Goal: Transaction & Acquisition: Book appointment/travel/reservation

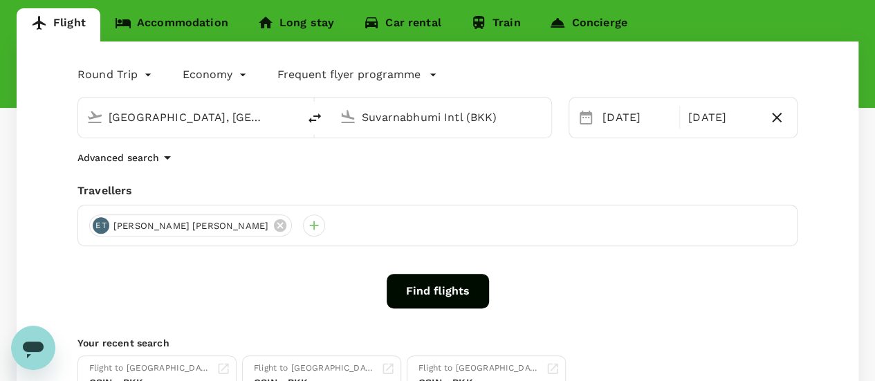
scroll to position [138, 0]
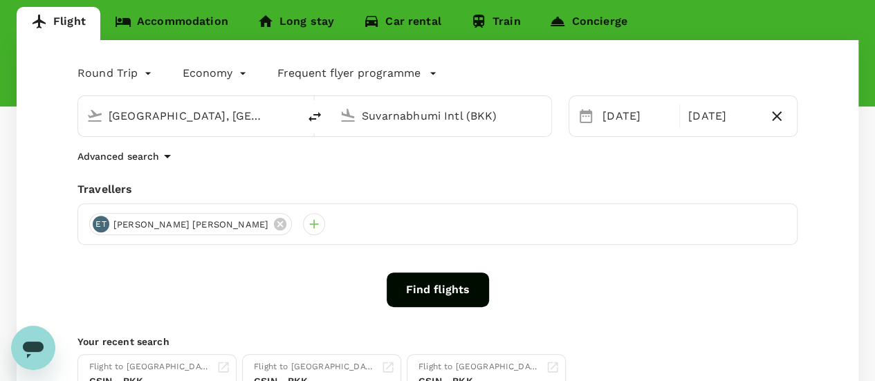
click at [145, 13] on link "Accommodation" at bounding box center [171, 23] width 142 height 33
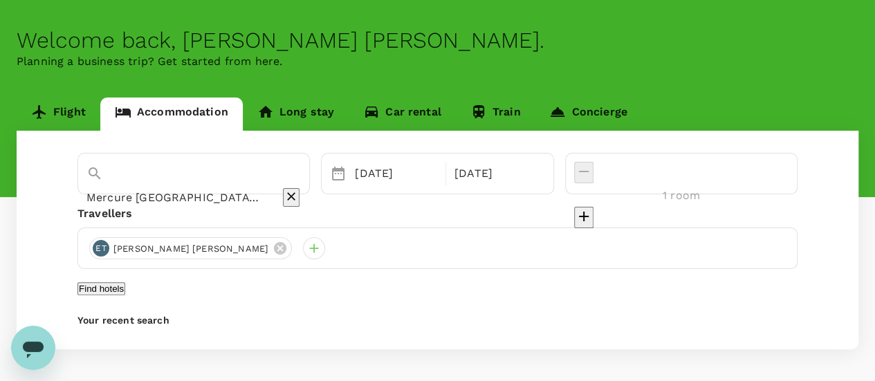
scroll to position [69, 0]
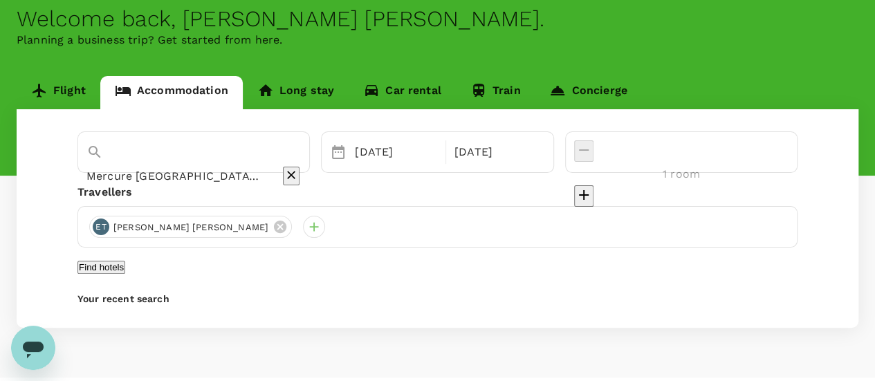
click at [125, 274] on button "Find hotels" at bounding box center [101, 267] width 48 height 13
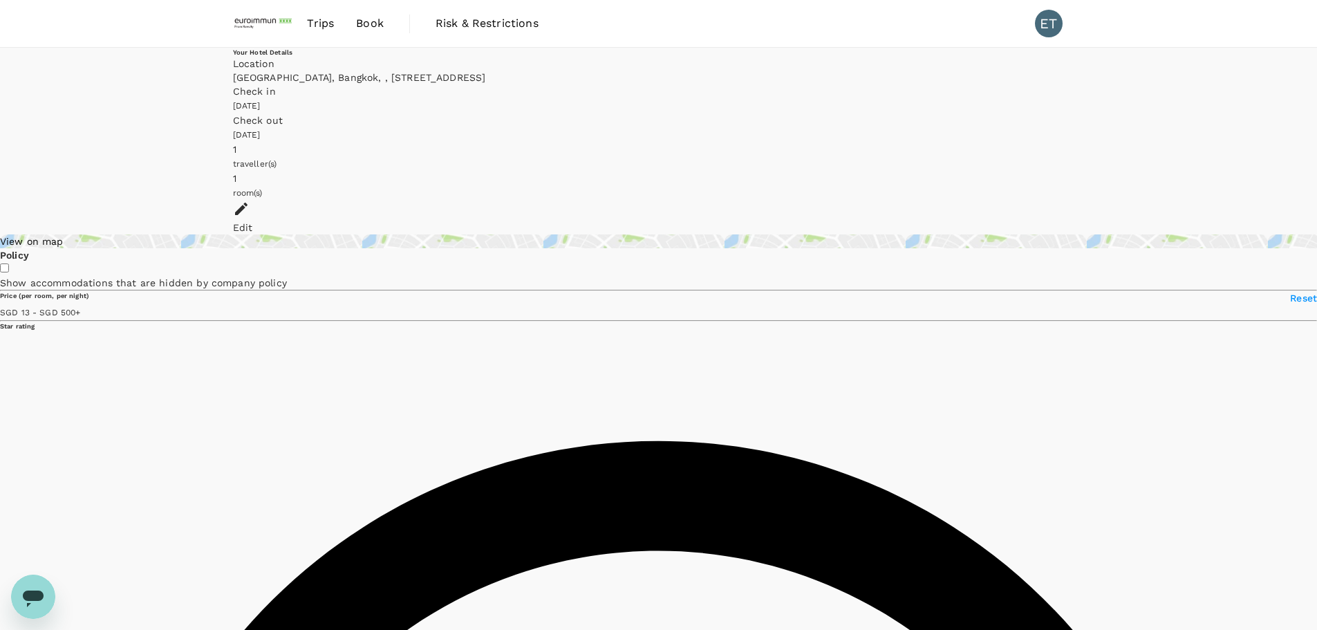
type input "499.28"
click at [322, 20] on span "Trips" at bounding box center [320, 23] width 27 height 17
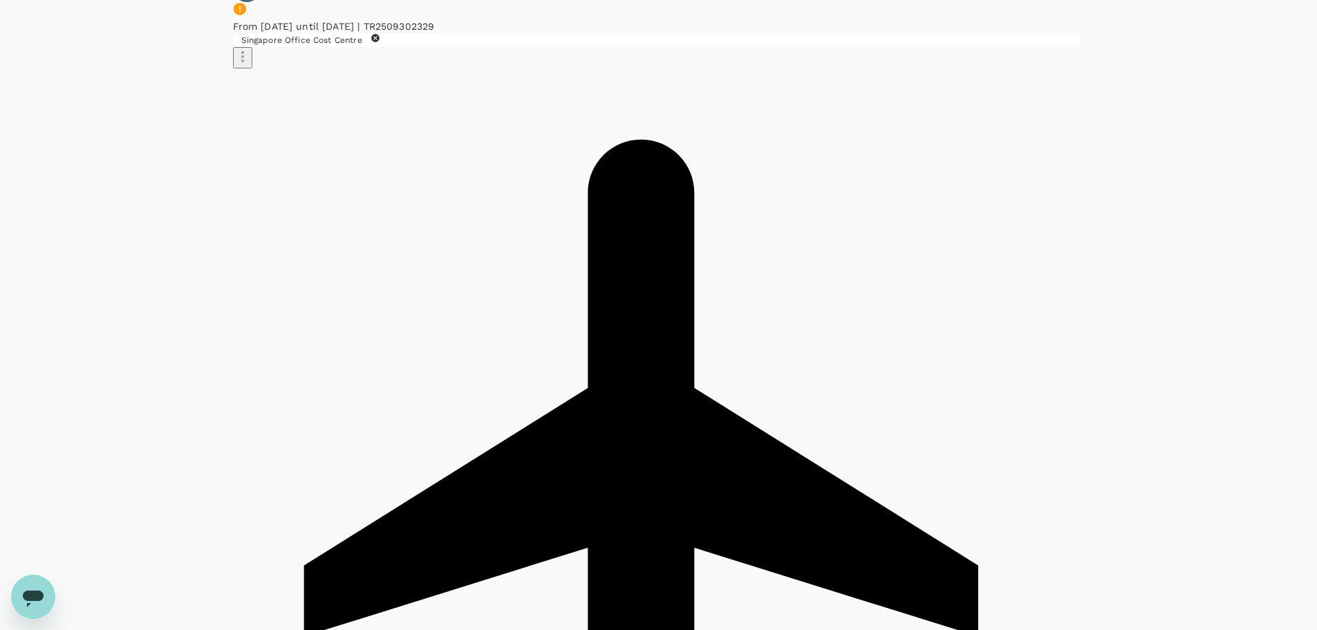
scroll to position [346, 0]
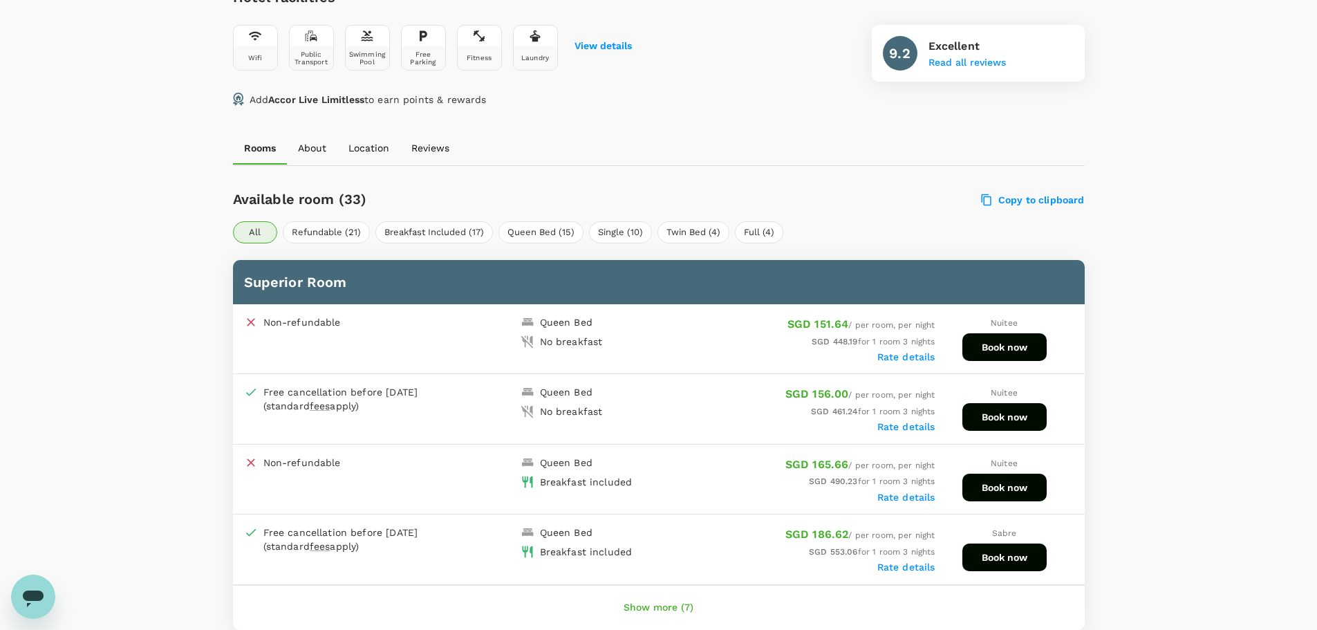
scroll to position [548, 0]
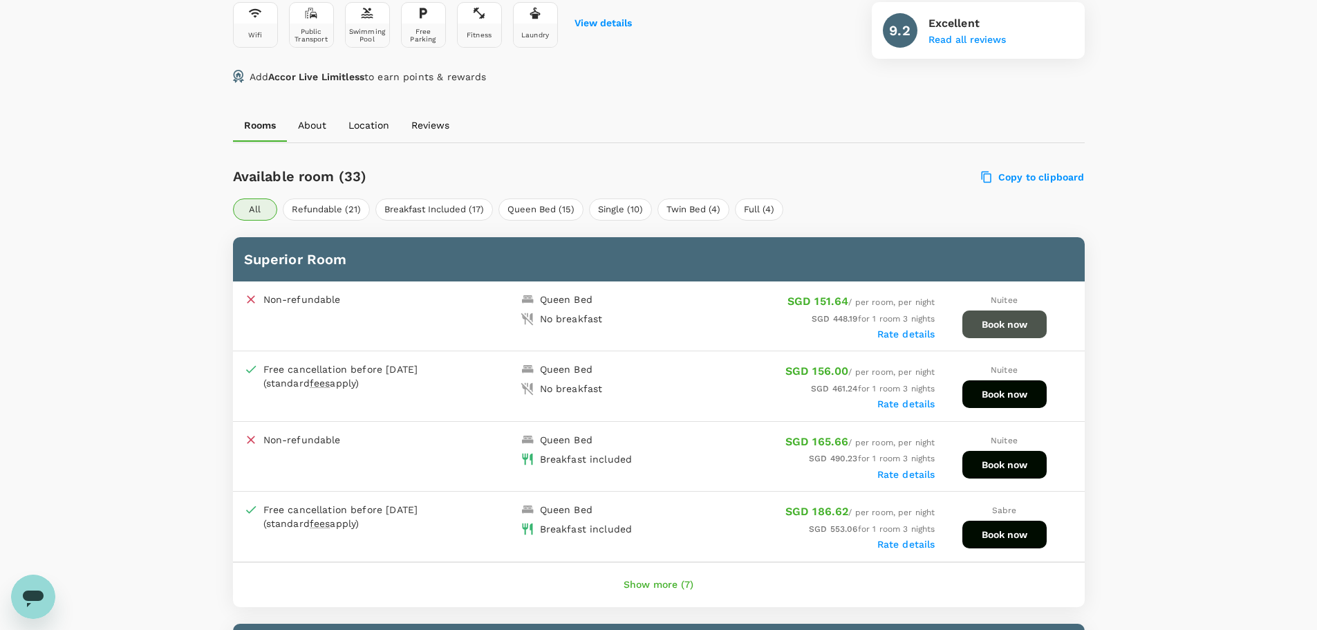
click at [990, 325] on button "Book now" at bounding box center [1005, 325] width 84 height 28
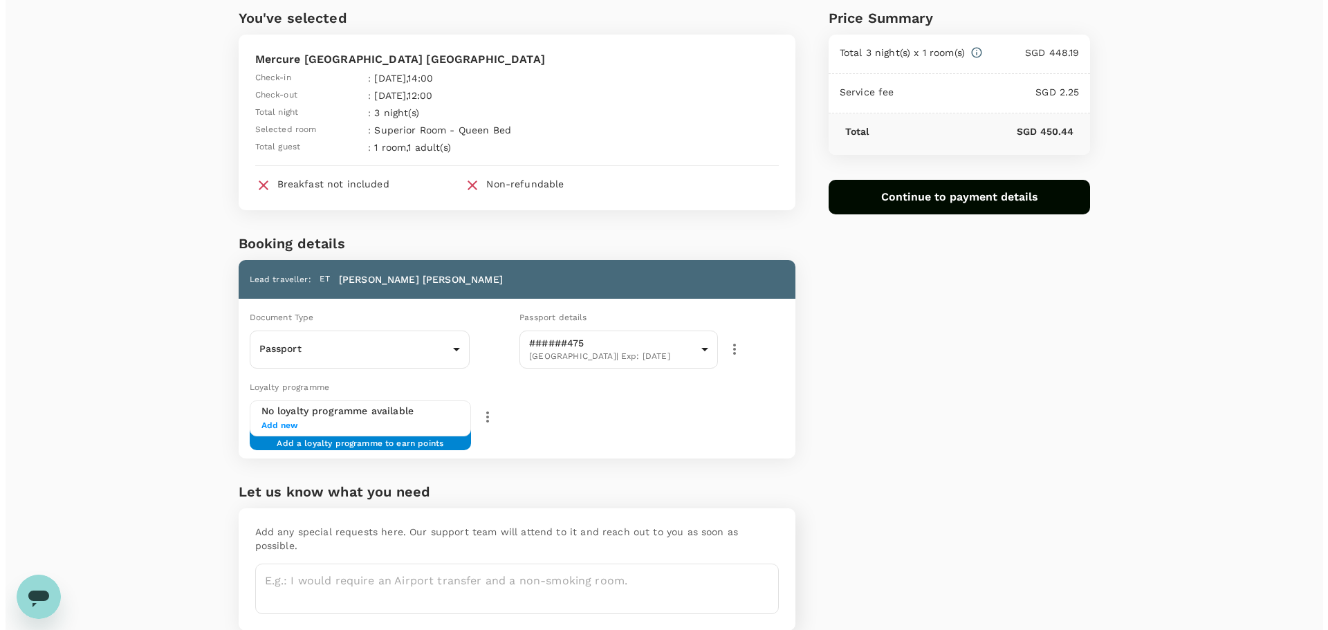
scroll to position [33, 0]
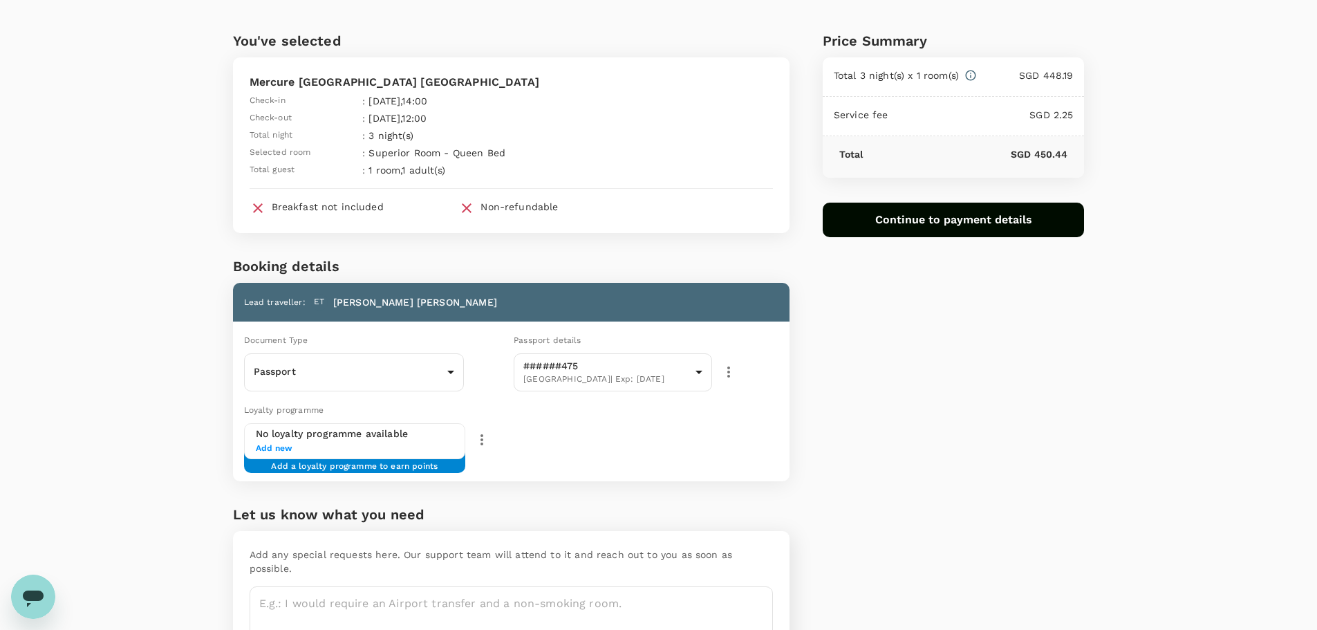
click at [865, 222] on button "Continue to payment details" at bounding box center [954, 220] width 262 height 35
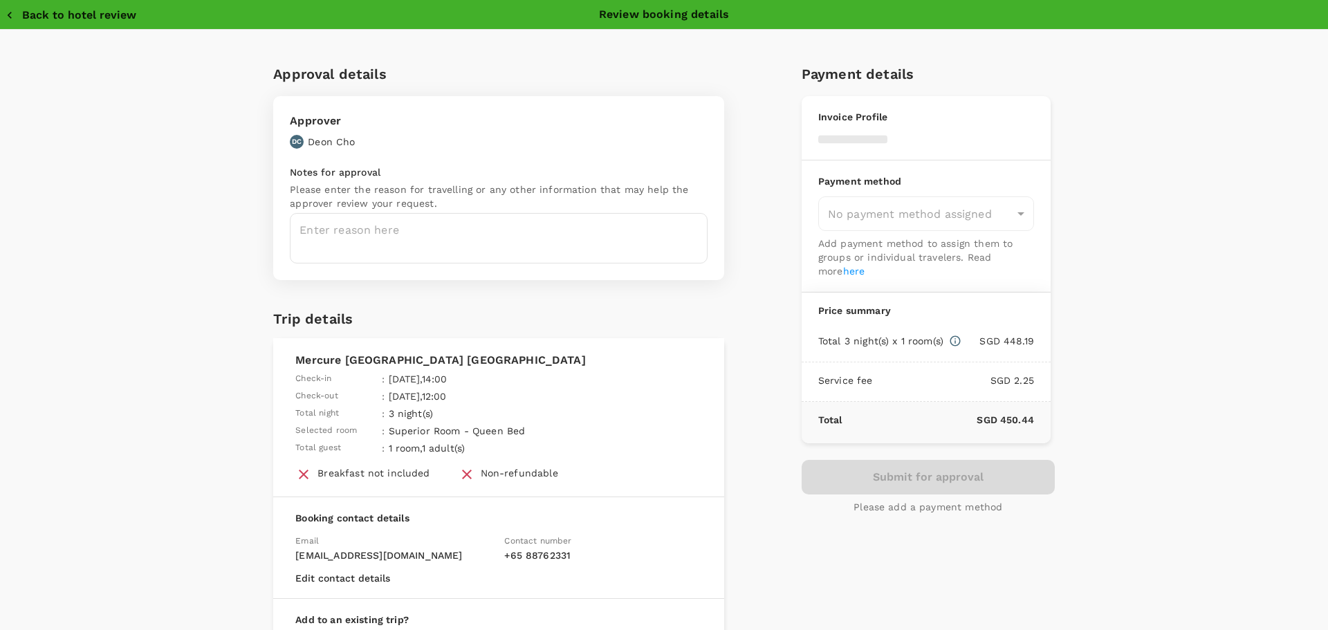
type input "9ae08bde-94be-4a60-86d8-4726f2345b2b"
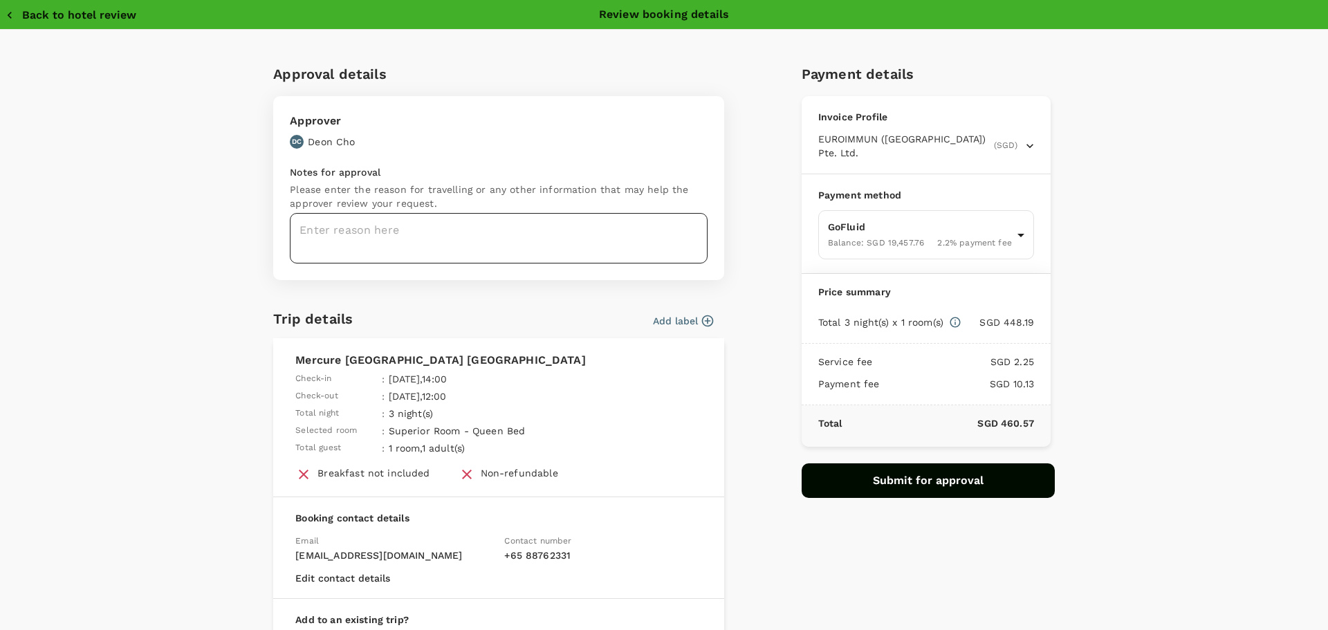
click at [531, 241] on textarea at bounding box center [499, 238] width 418 height 50
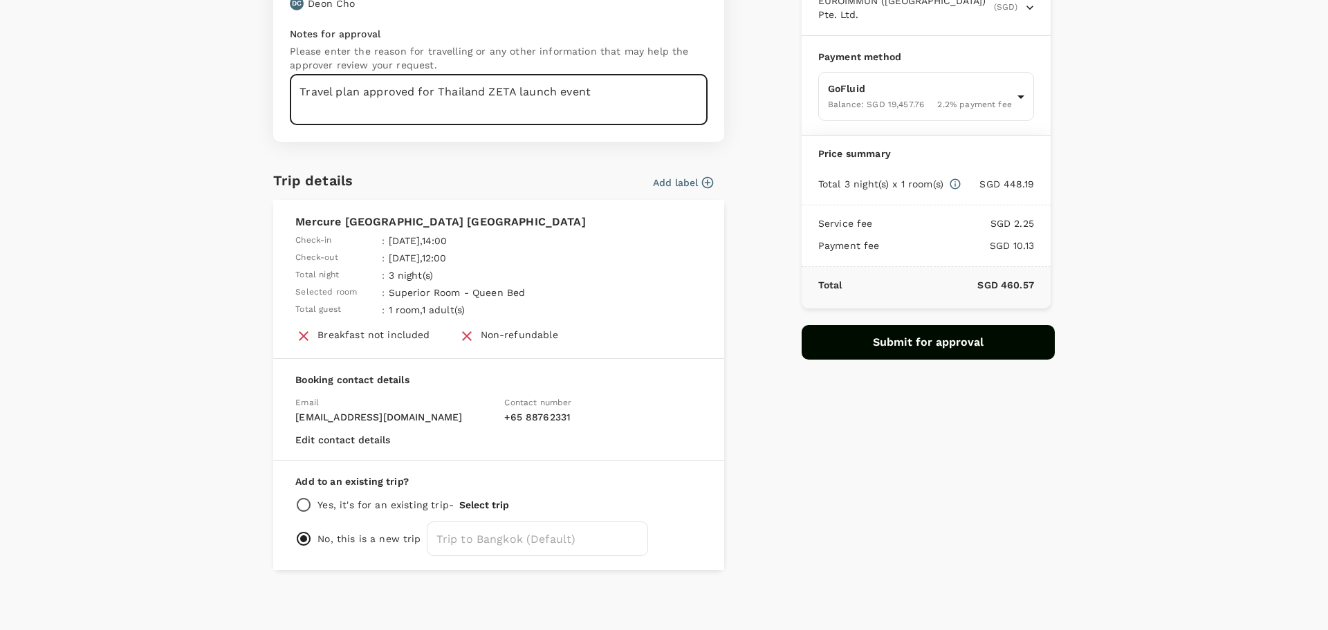
scroll to position [141, 0]
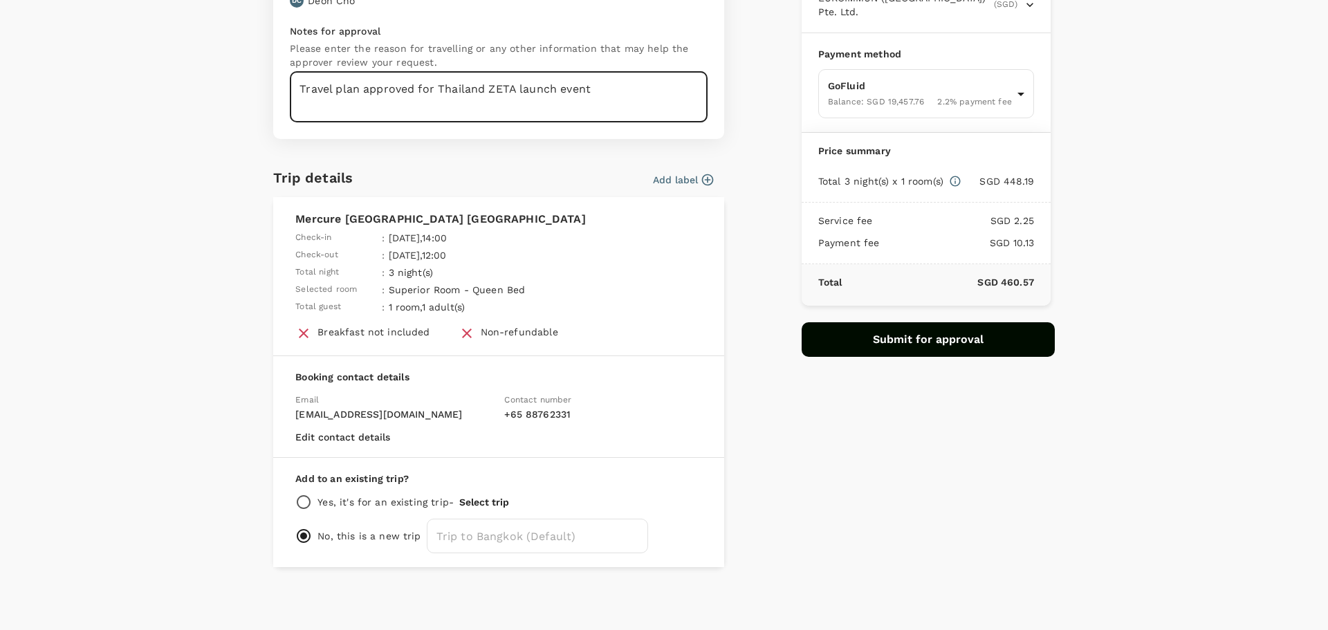
type textarea "Travel plan approved for Thailand ZETA launch event"
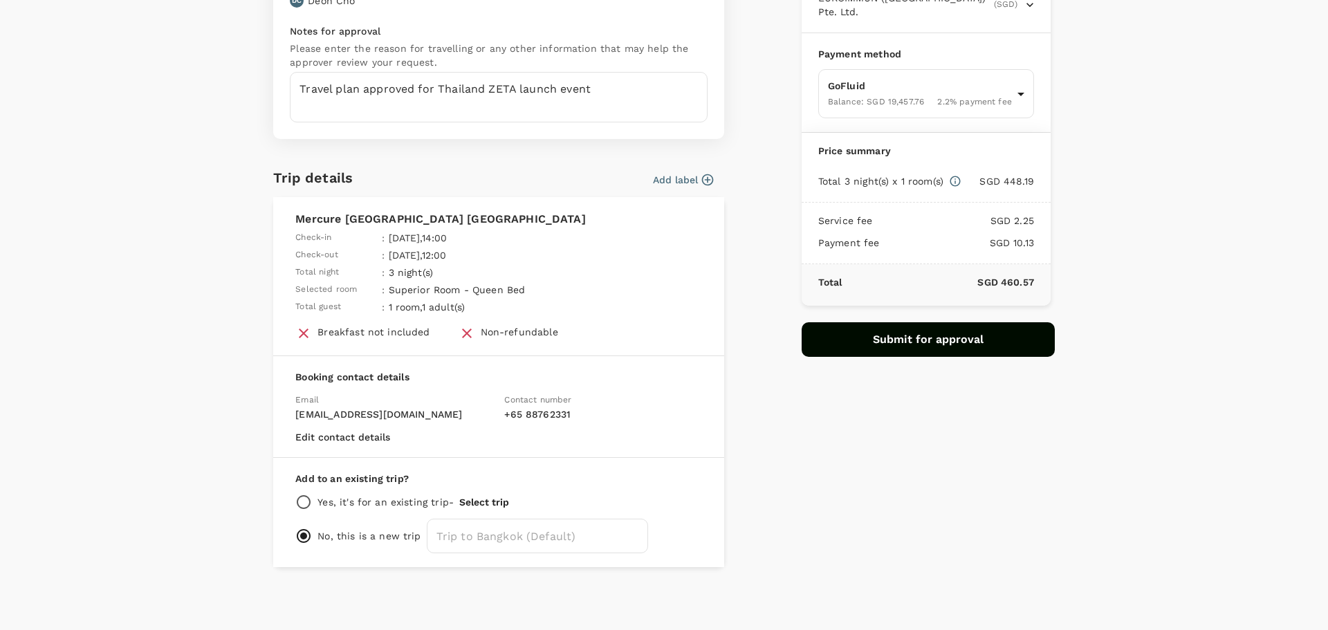
click at [703, 184] on icon "button" at bounding box center [708, 180] width 14 height 14
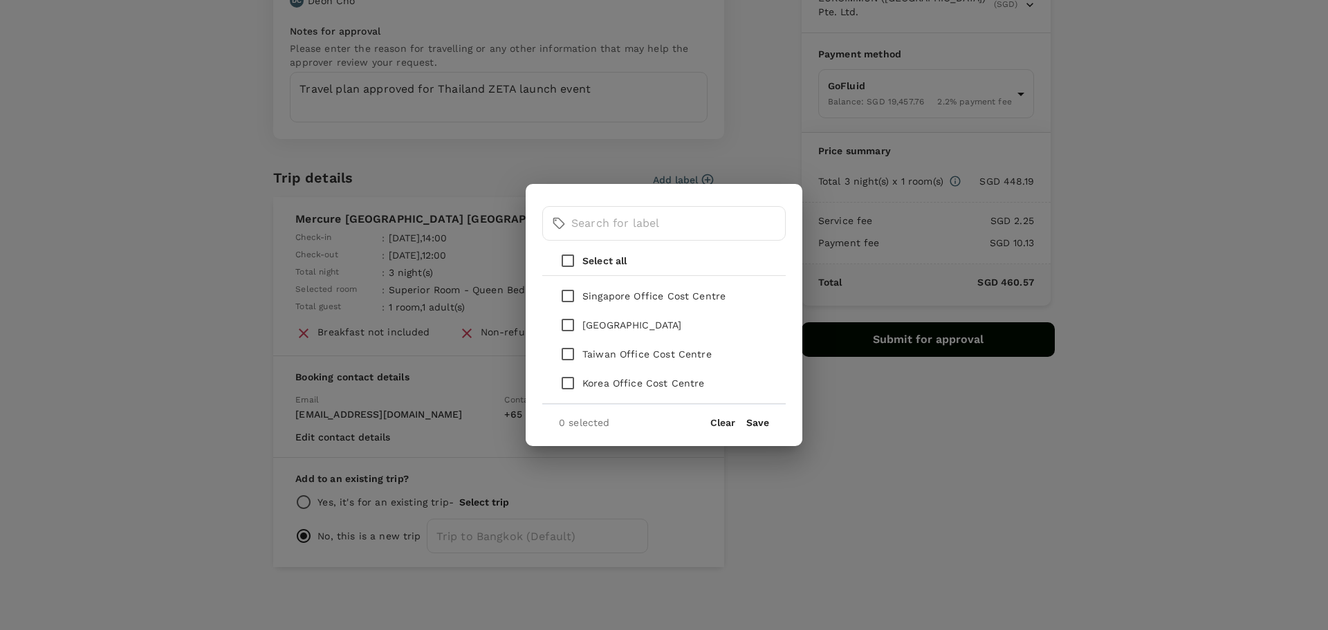
click at [681, 299] on p "Singapore Office Cost Centre" at bounding box center [653, 296] width 143 height 14
click at [574, 297] on input "checkbox" at bounding box center [567, 295] width 29 height 29
checkbox input "true"
click at [756, 421] on button "Save" at bounding box center [757, 422] width 23 height 11
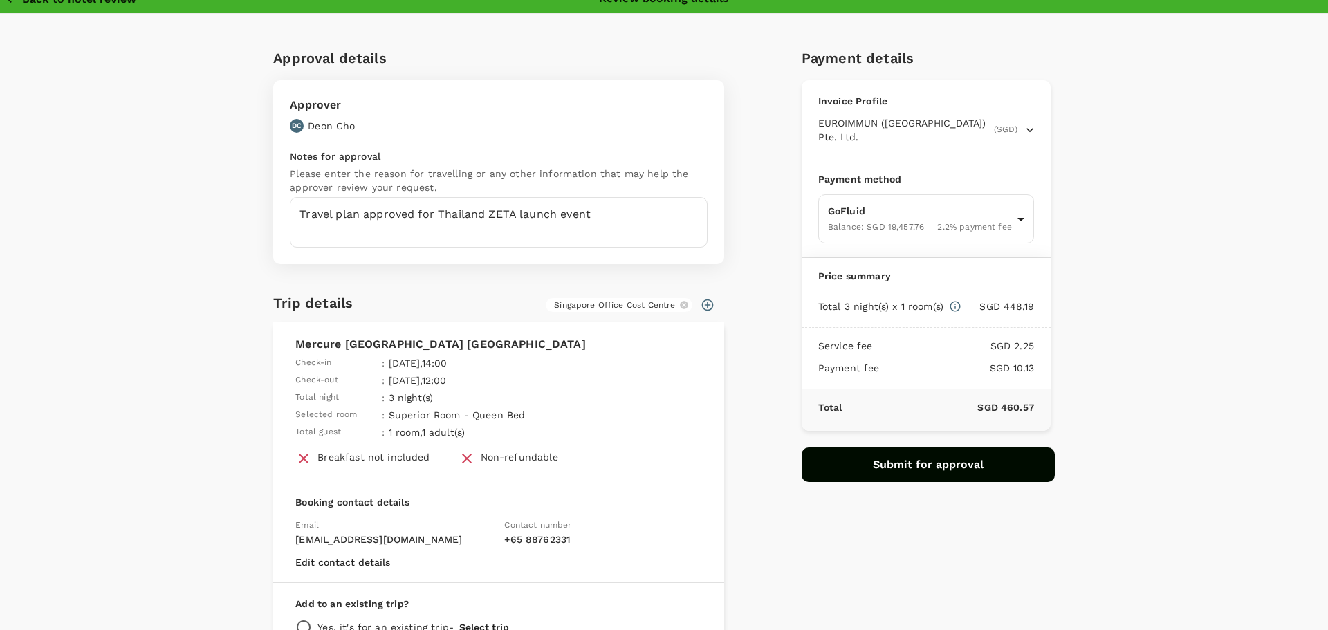
scroll to position [3, 0]
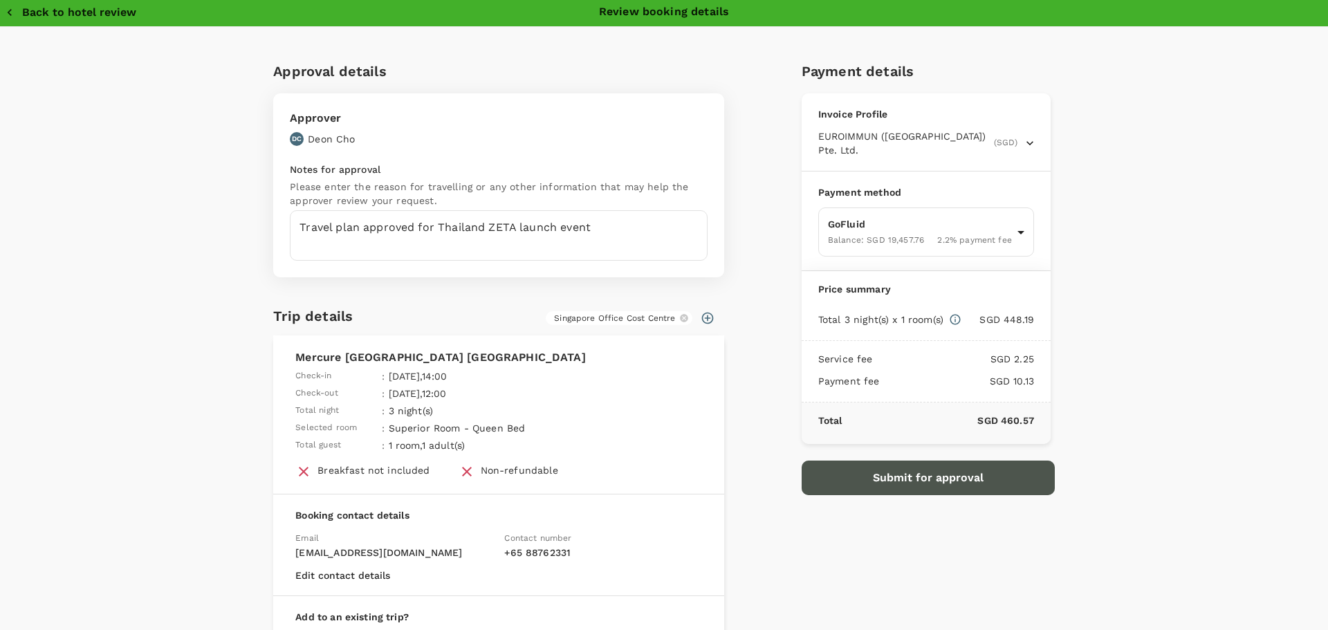
click at [893, 471] on button "Submit for approval" at bounding box center [928, 478] width 253 height 35
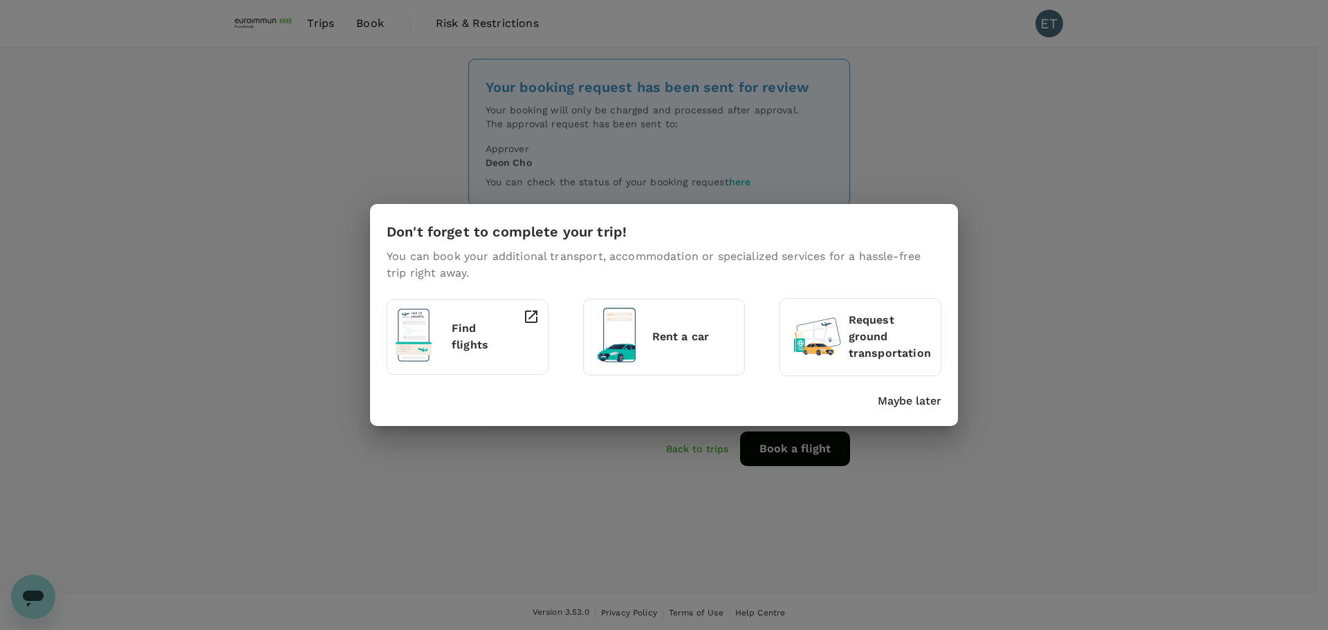
click at [667, 453] on div "Don't forget to complete your trip! You can book your additional transport, acc…" at bounding box center [664, 315] width 1328 height 630
click at [901, 407] on p "Maybe later" at bounding box center [910, 401] width 64 height 17
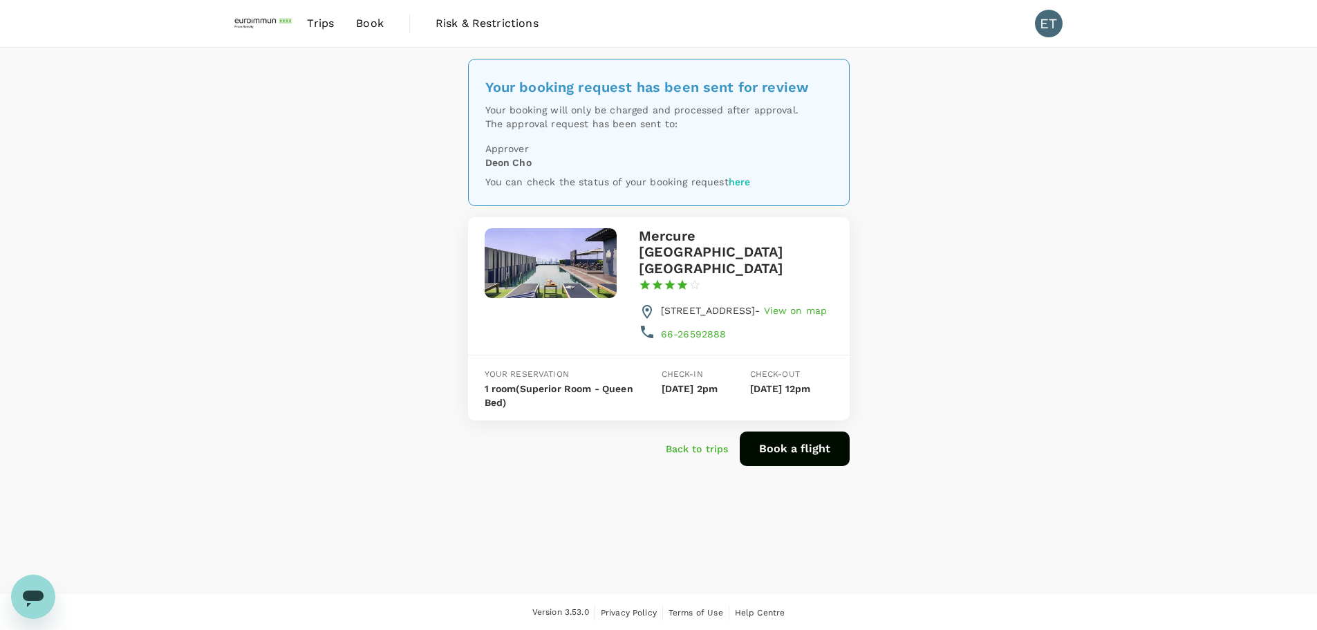
click at [732, 425] on div "Book a flight" at bounding box center [789, 443] width 121 height 46
click at [704, 443] on p "Back to trips" at bounding box center [697, 449] width 63 height 14
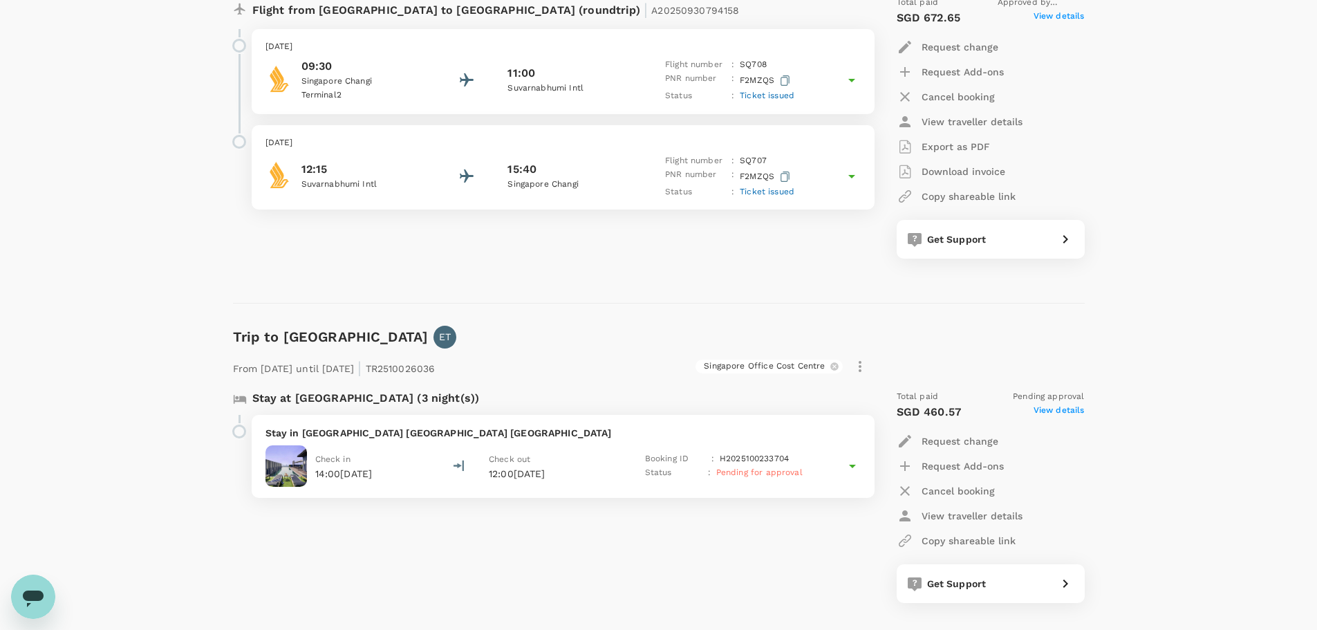
scroll to position [277, 0]
click at [843, 467] on div "Check in 14:00, 14 Oct 2025 Check out 12:00, 17 Oct 2025 Booking ID : H20251002…" at bounding box center [563, 463] width 595 height 41
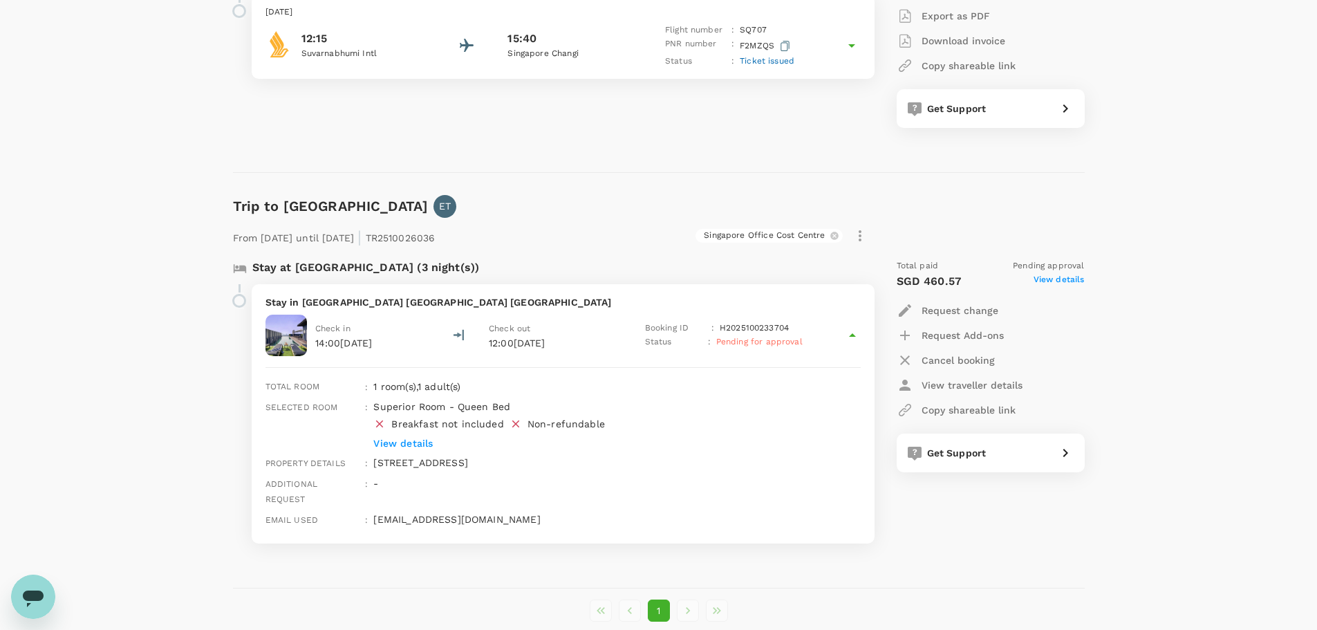
scroll to position [463, 0]
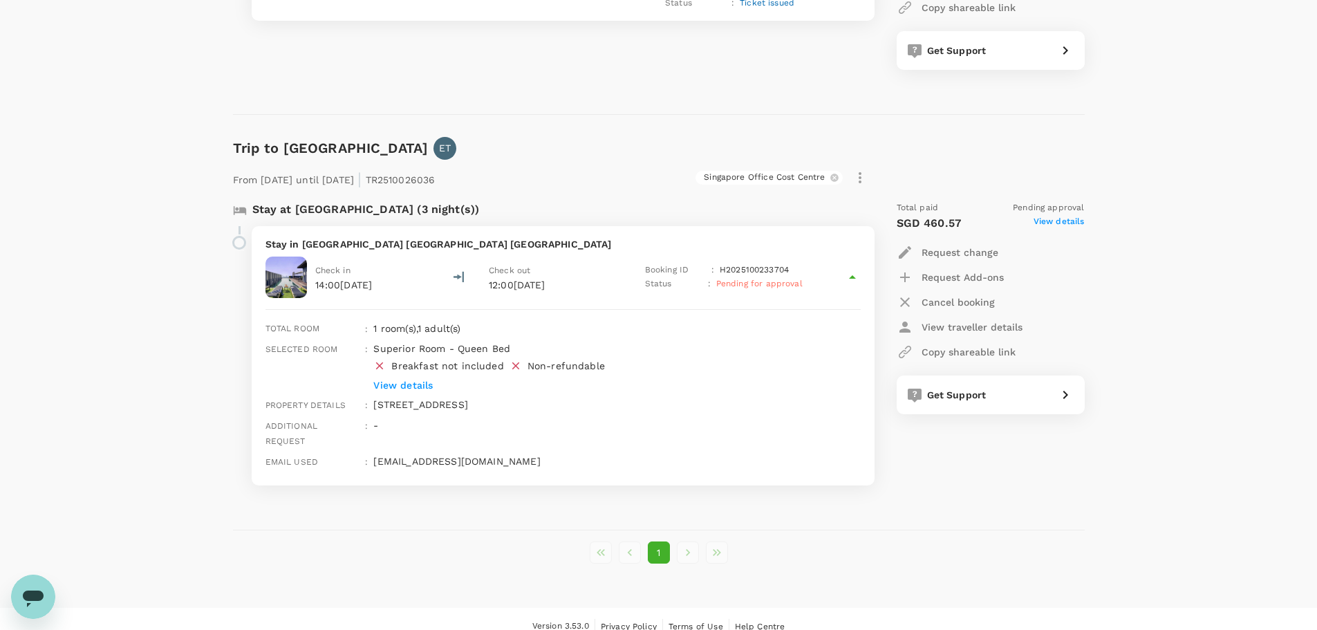
click at [966, 280] on p "Request Add-ons" at bounding box center [963, 277] width 82 height 14
click at [1086, 300] on div at bounding box center [664, 315] width 1328 height 630
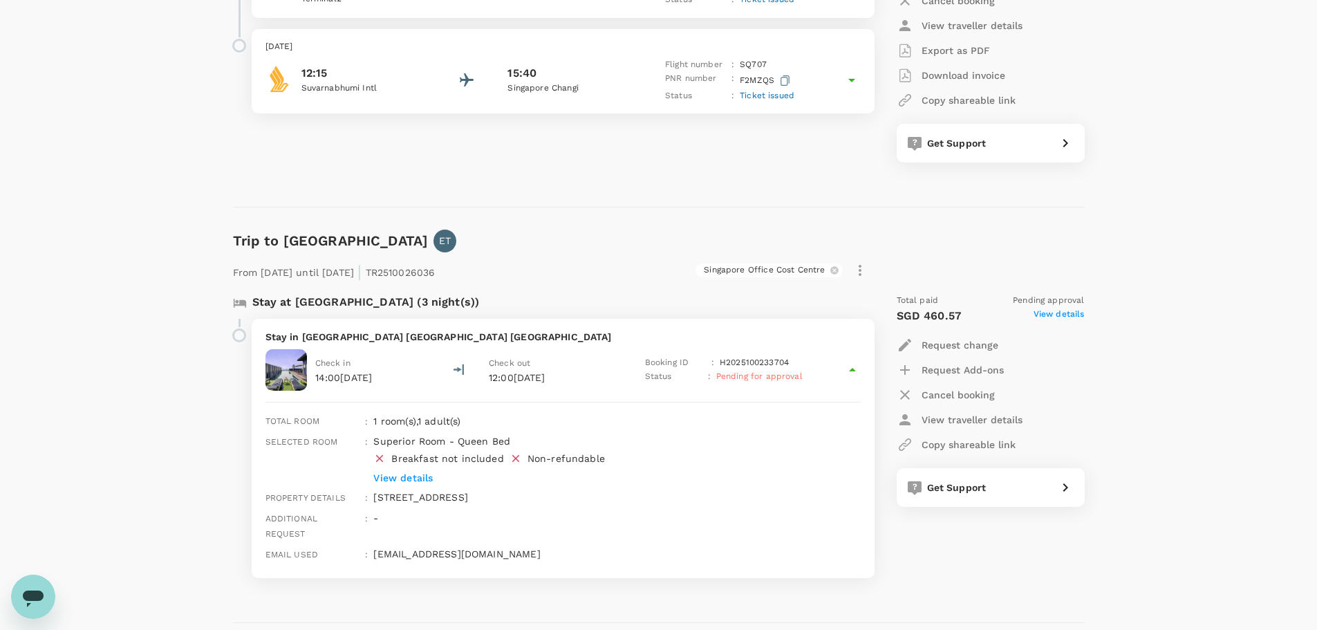
scroll to position [393, 0]
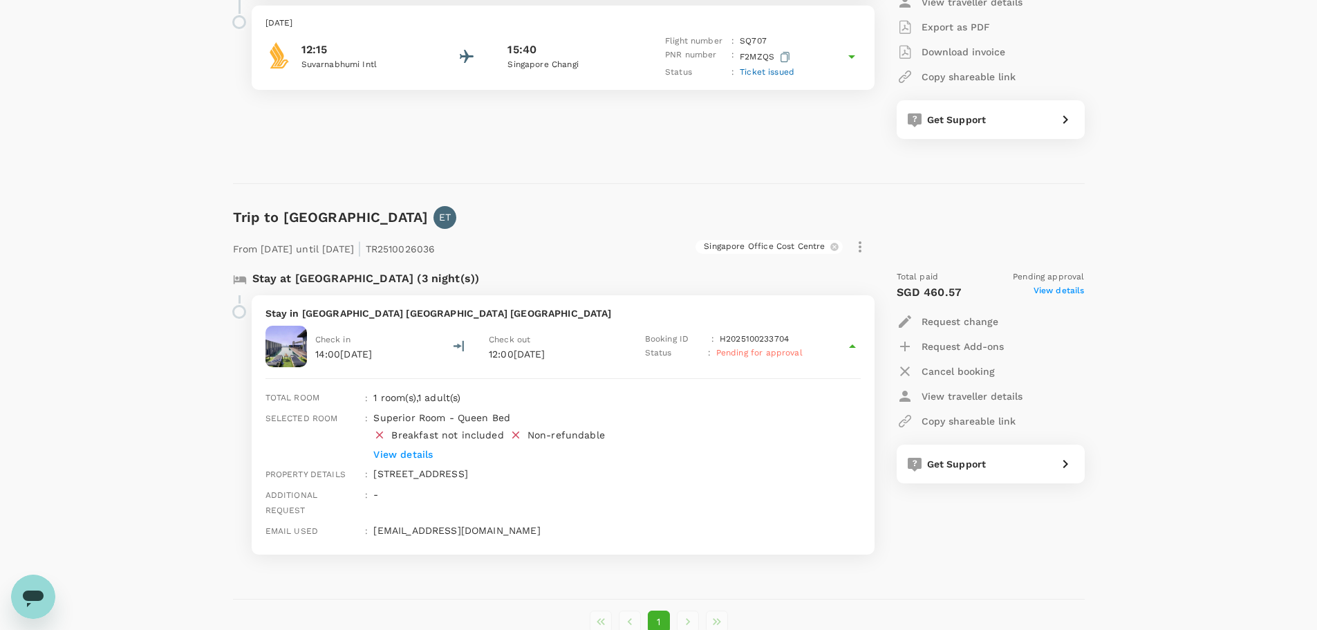
click at [853, 349] on icon at bounding box center [852, 346] width 17 height 17
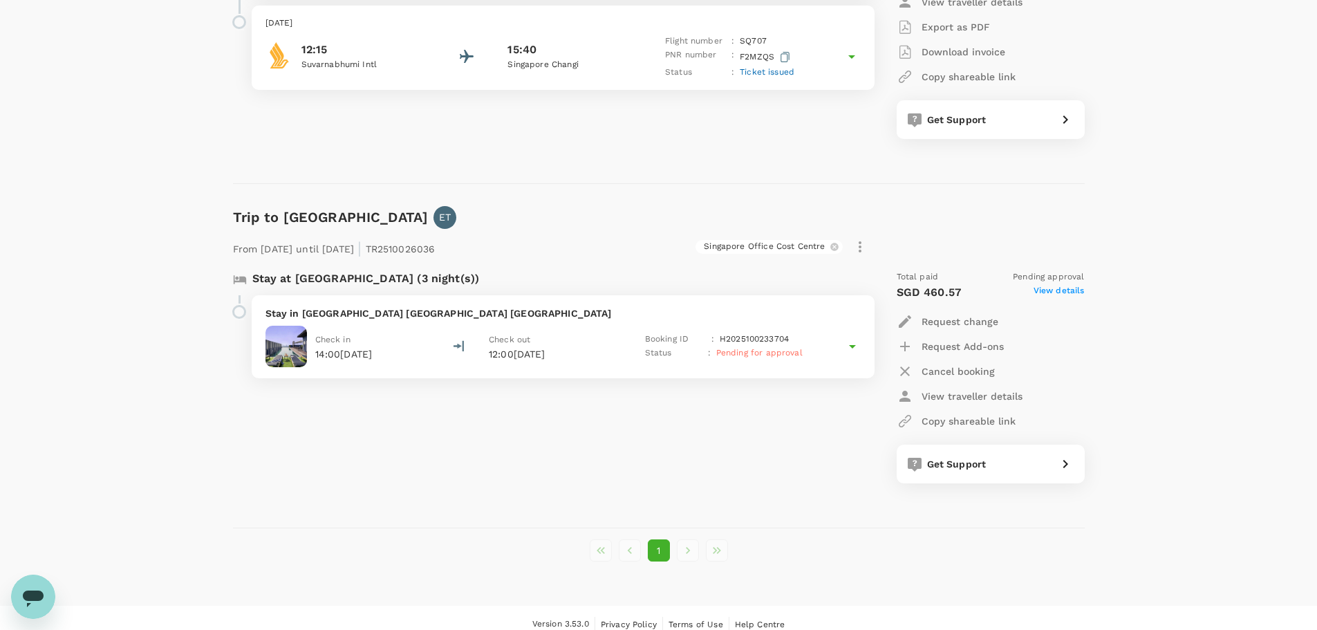
click at [853, 349] on icon at bounding box center [852, 346] width 17 height 17
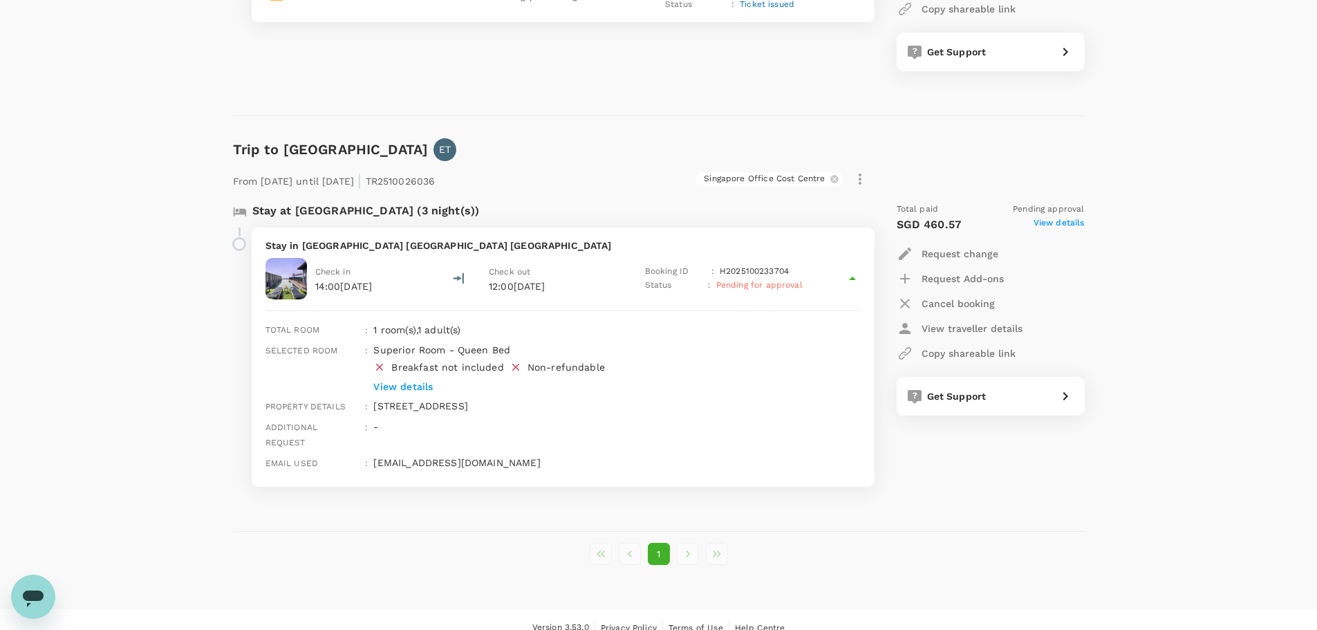
scroll to position [463, 0]
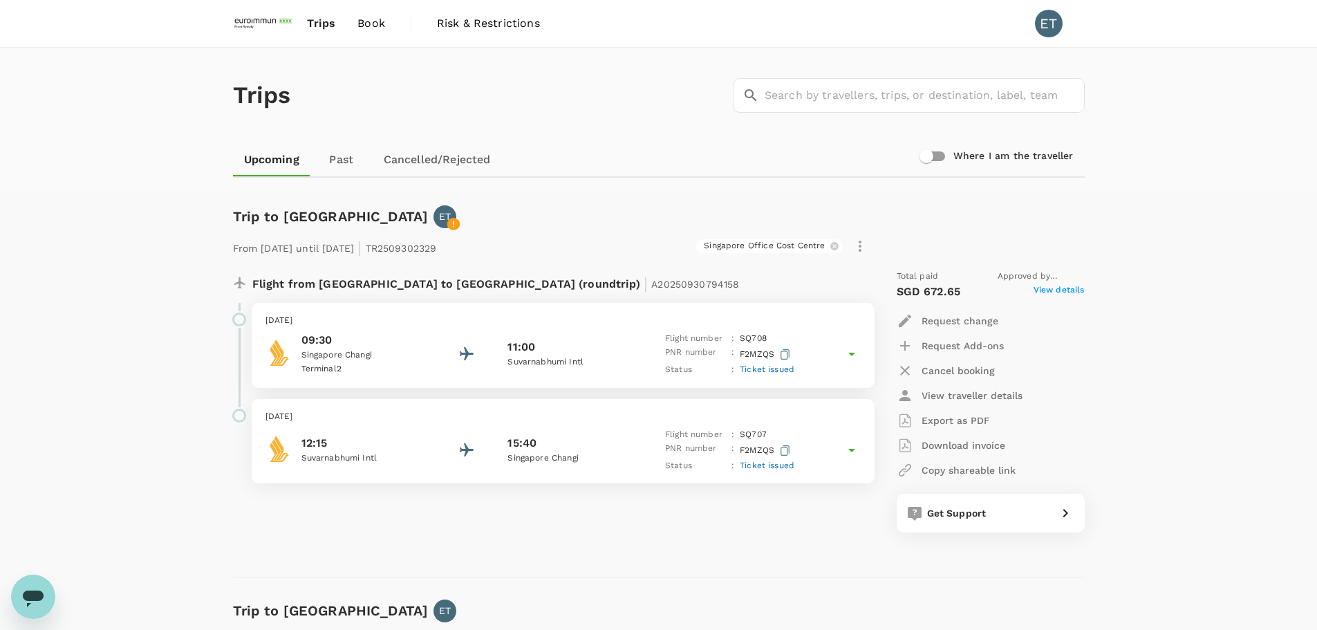
click at [340, 15] on link "Trips" at bounding box center [321, 23] width 50 height 47
click at [333, 15] on span "Trips" at bounding box center [321, 23] width 28 height 17
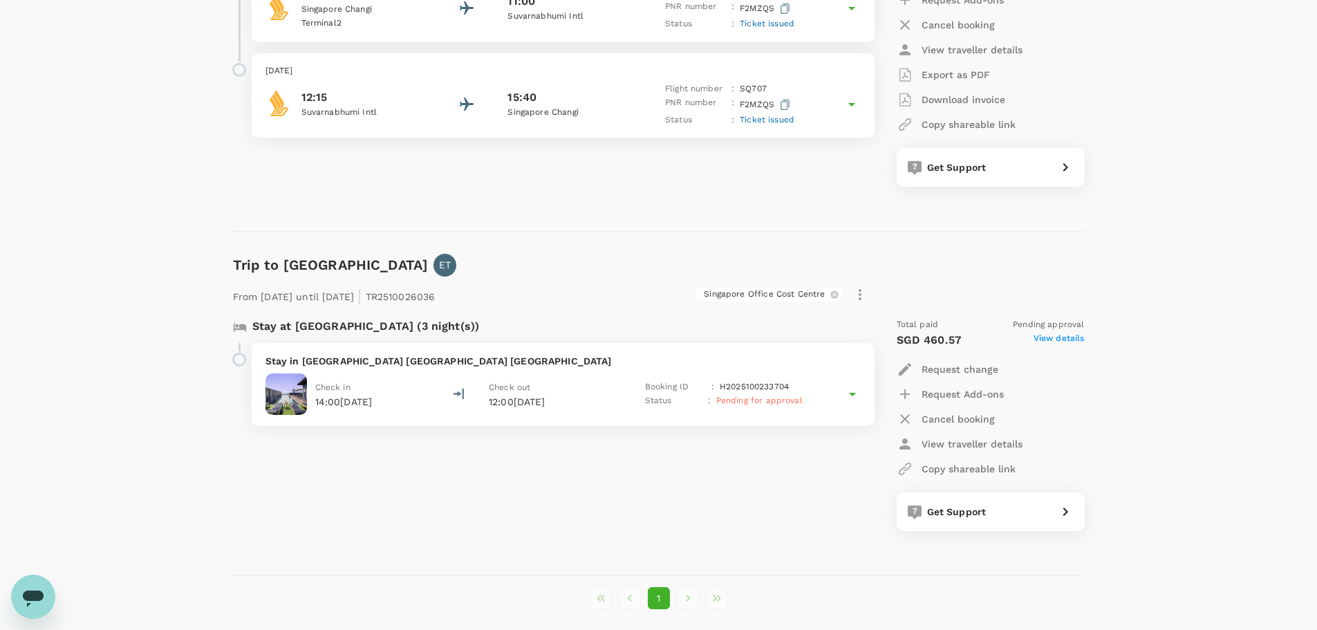
scroll to position [346, 0]
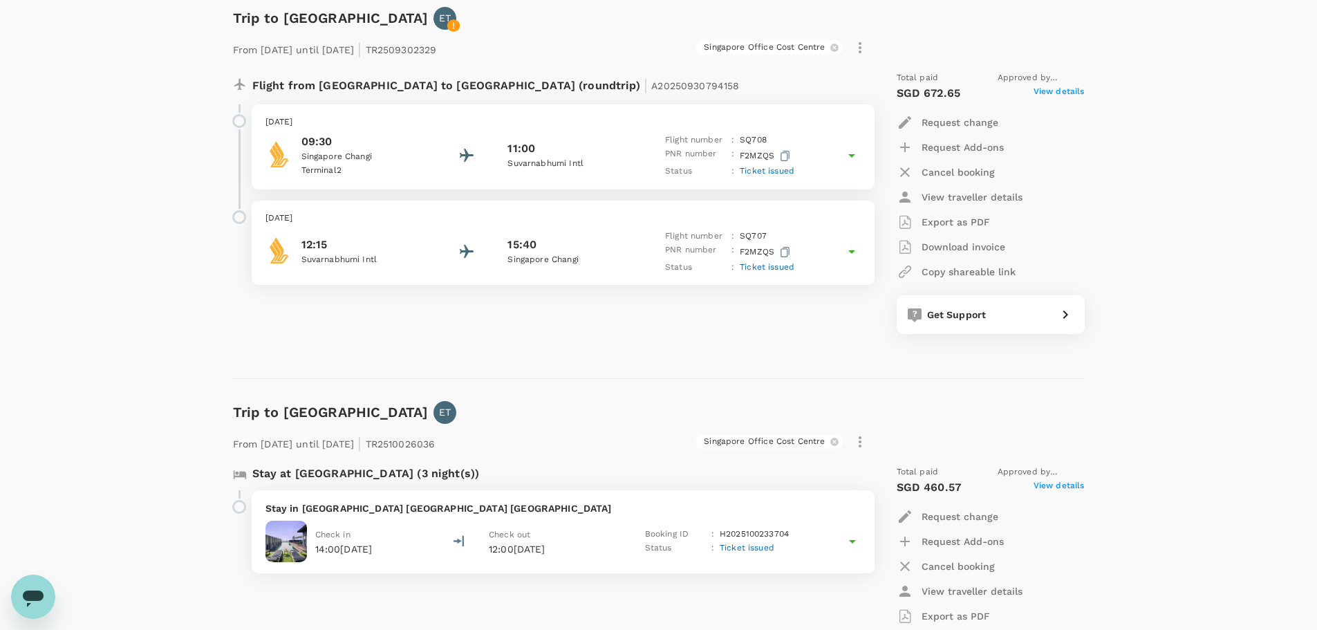
scroll to position [277, 0]
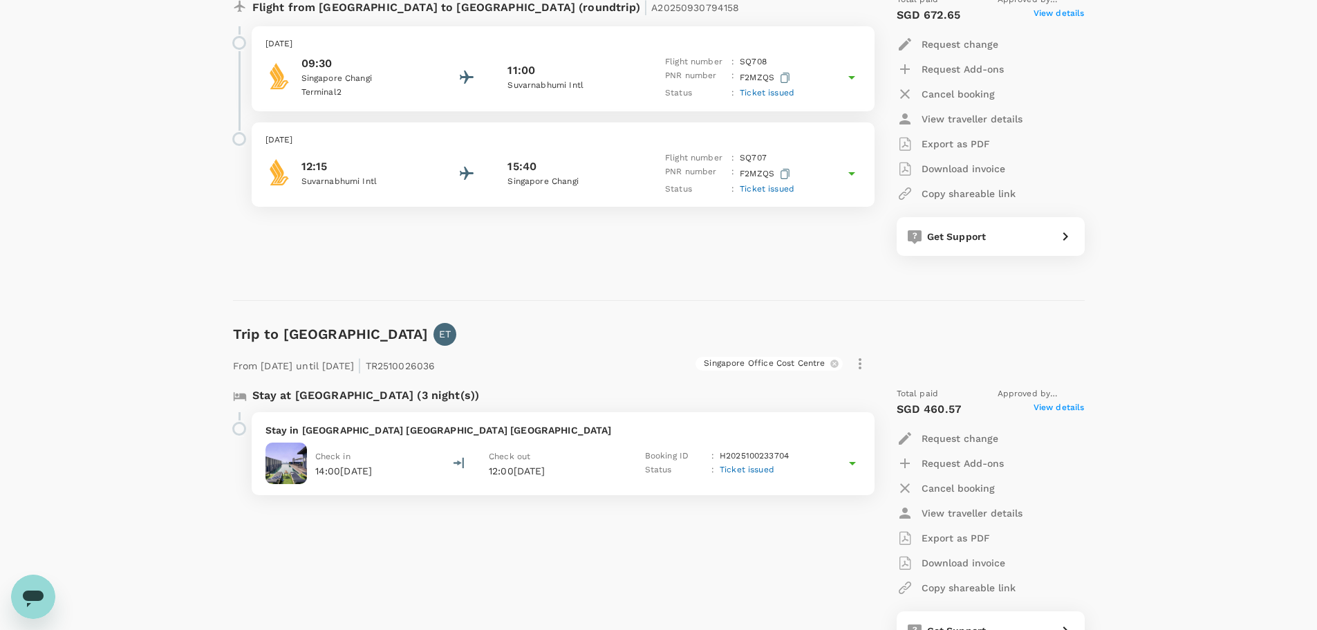
click at [745, 461] on p "H2025100233704" at bounding box center [754, 457] width 69 height 14
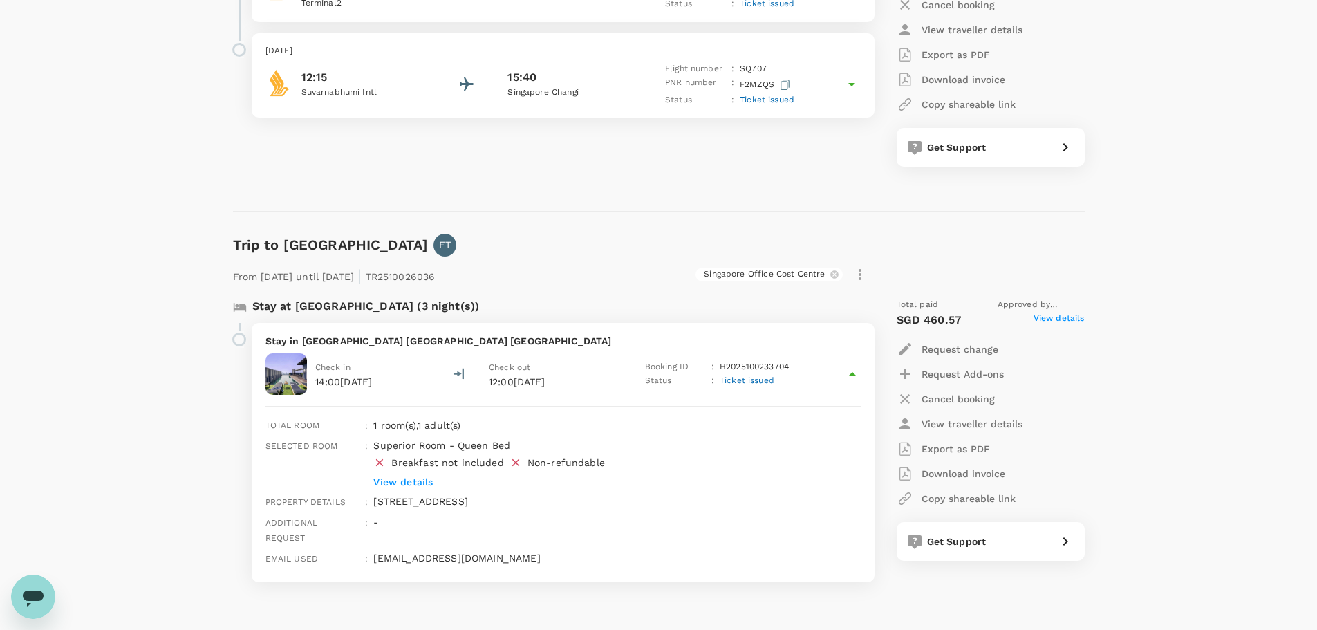
scroll to position [463, 0]
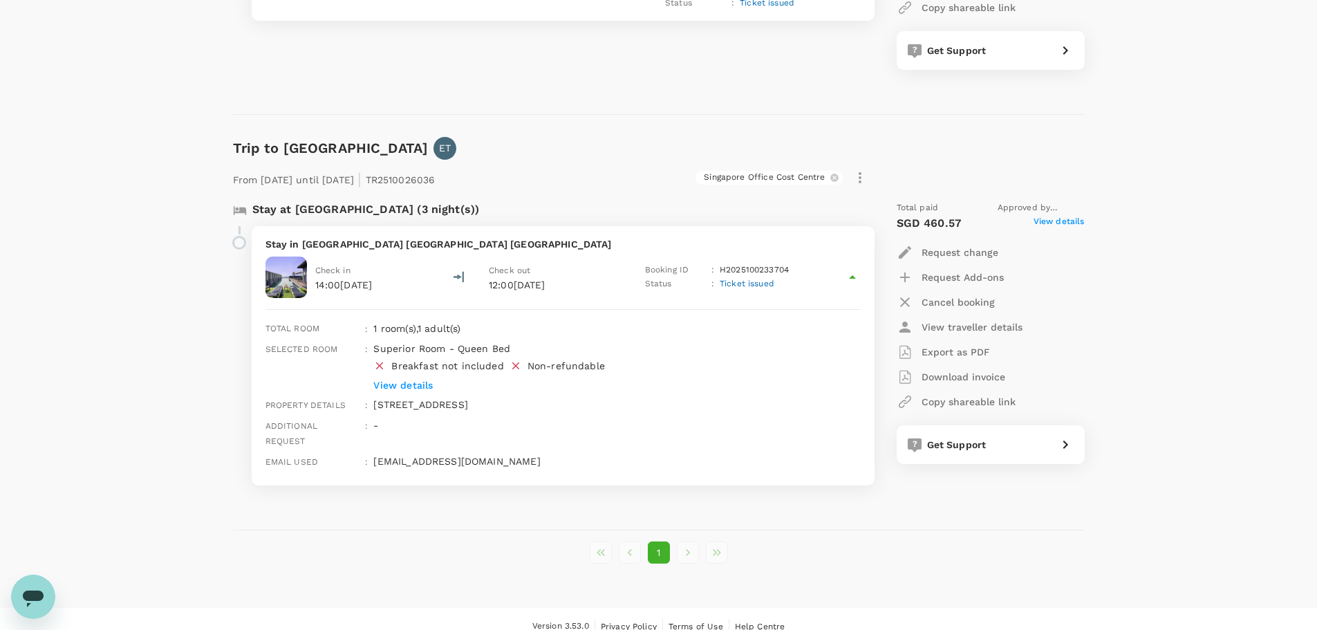
click at [398, 375] on div "Superior Room - Queen Bed Breakfast not included Non-refundable View details" at bounding box center [593, 364] width 451 height 56
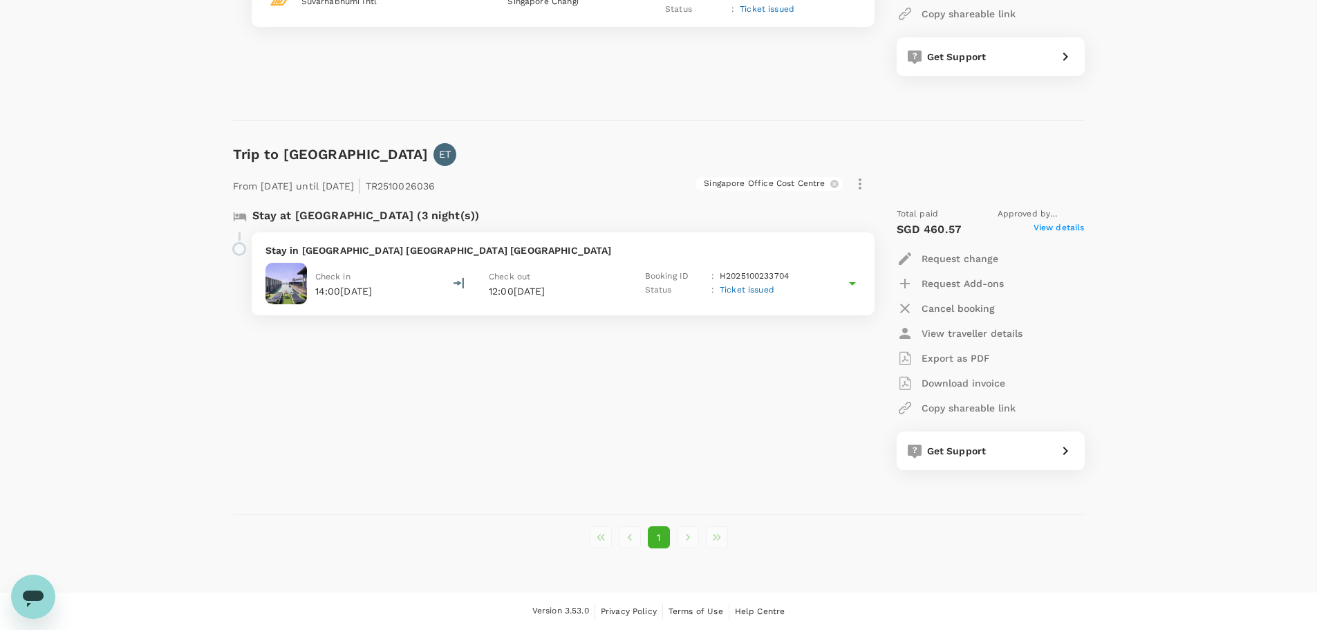
scroll to position [456, 0]
click at [943, 359] on p "Export as PDF" at bounding box center [956, 358] width 68 height 14
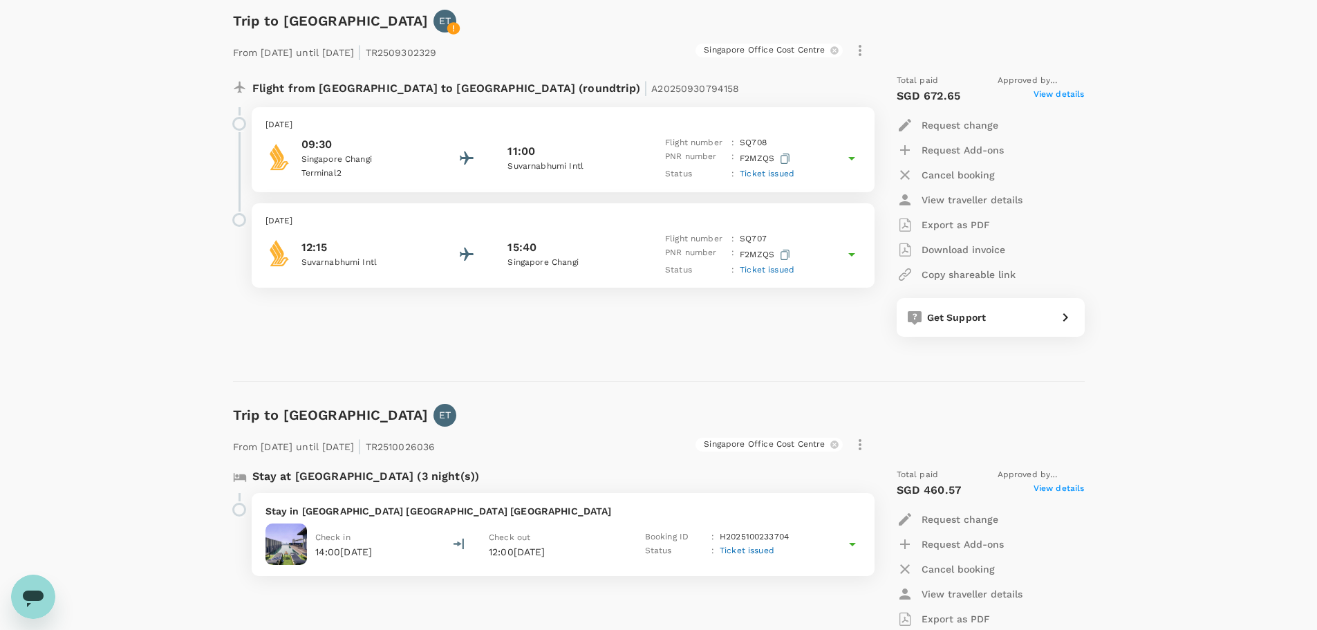
scroll to position [0, 0]
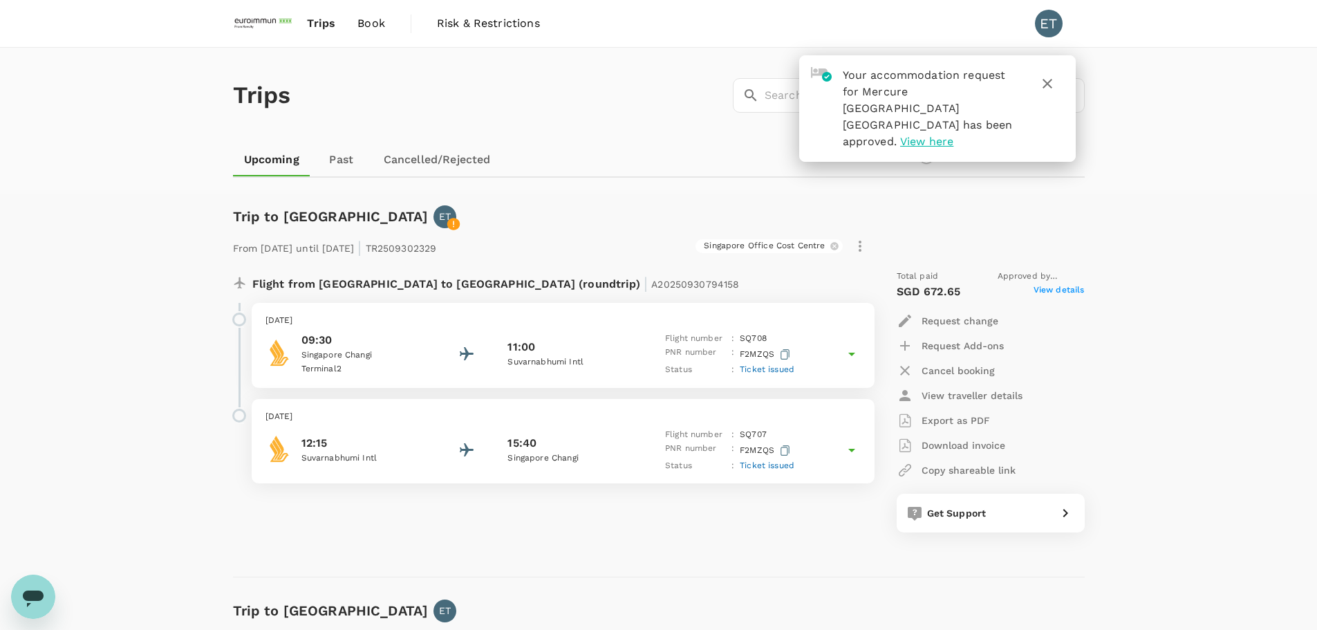
click at [954, 135] on span "View here" at bounding box center [926, 141] width 53 height 13
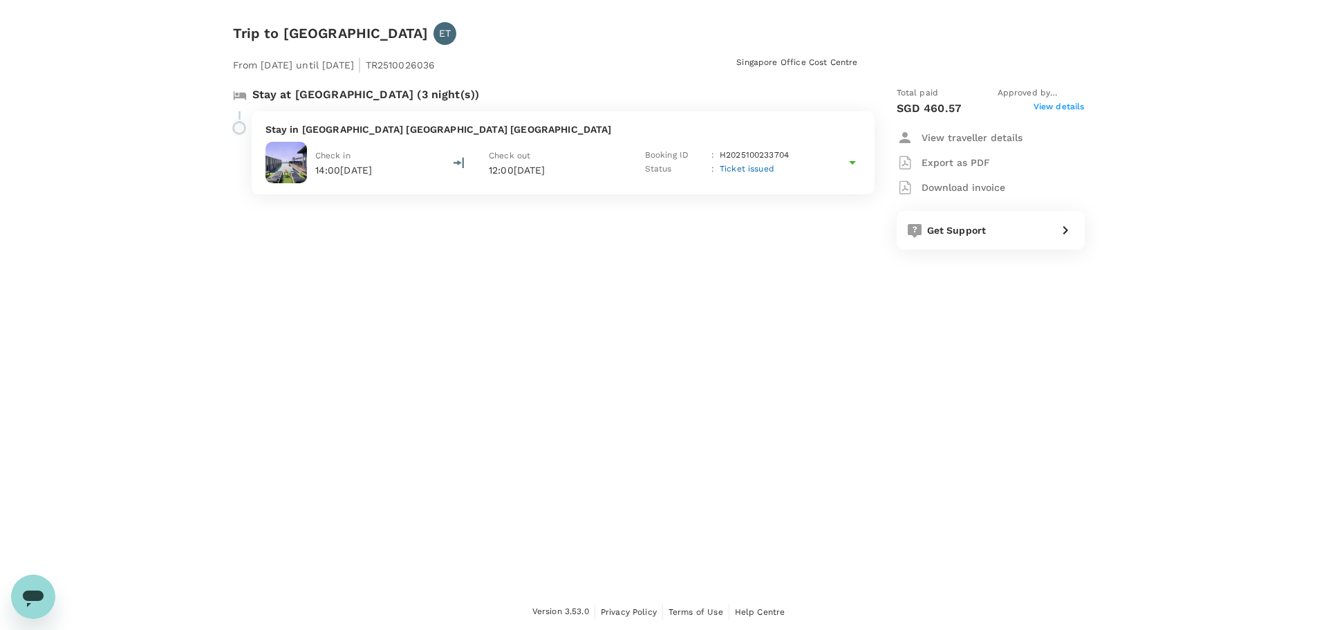
click at [947, 162] on p "Export as PDF" at bounding box center [956, 163] width 68 height 14
